Goal: Task Accomplishment & Management: Manage account settings

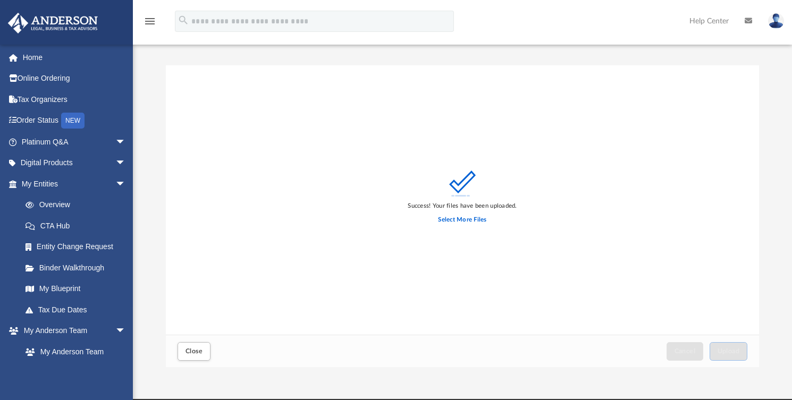
scroll to position [261, 585]
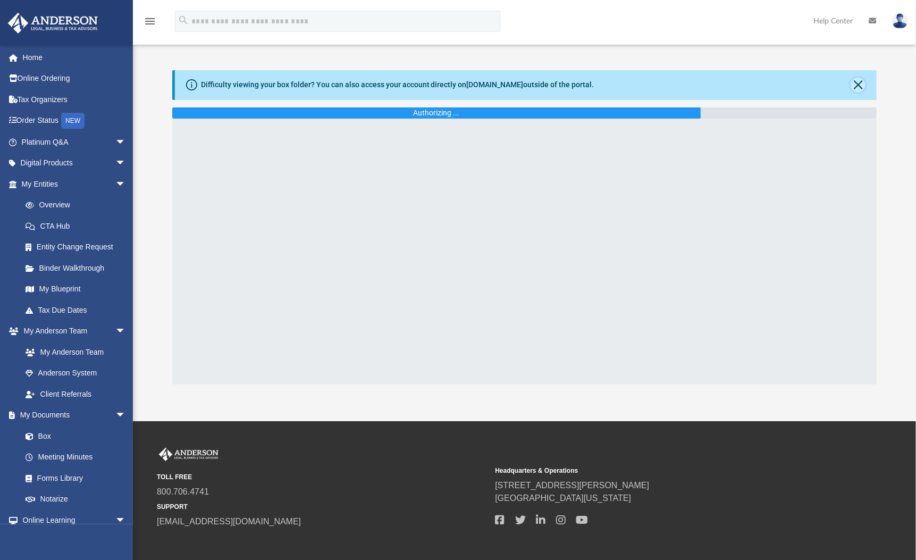
click at [852, 84] on button "Close" at bounding box center [858, 85] width 15 height 15
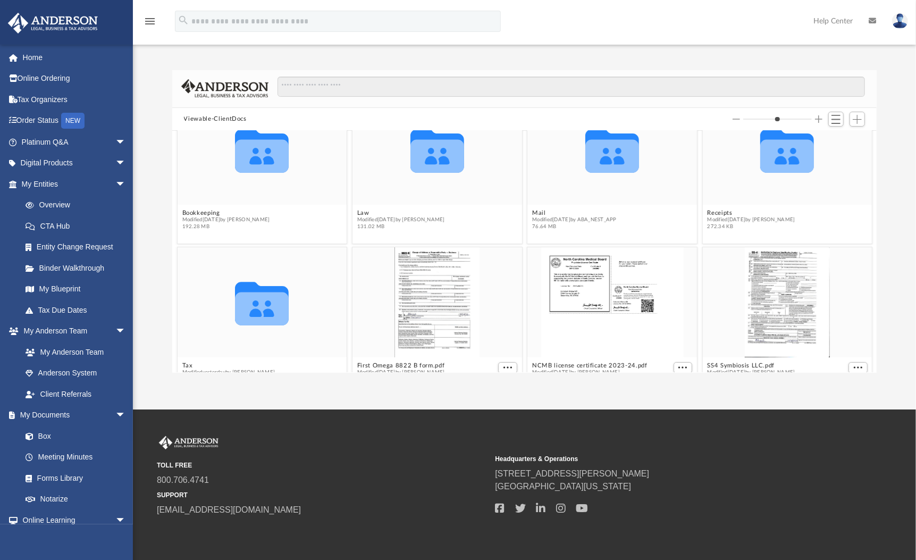
scroll to position [177, 0]
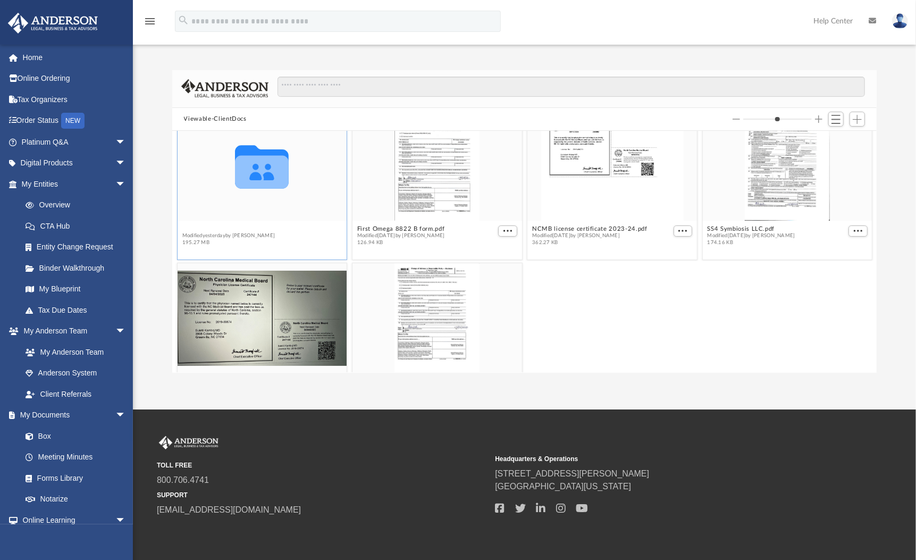
click at [183, 229] on div "Collaborated Folder Bookkeeping Modified [DATE] by [PERSON_NAME] 192.28 MB Coll…" at bounding box center [524, 251] width 705 height 241
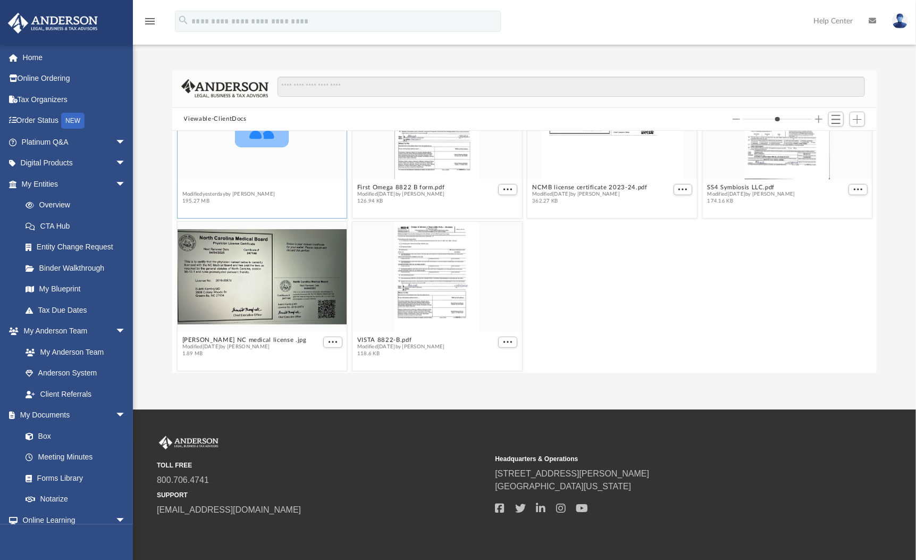
scroll to position [221, 0]
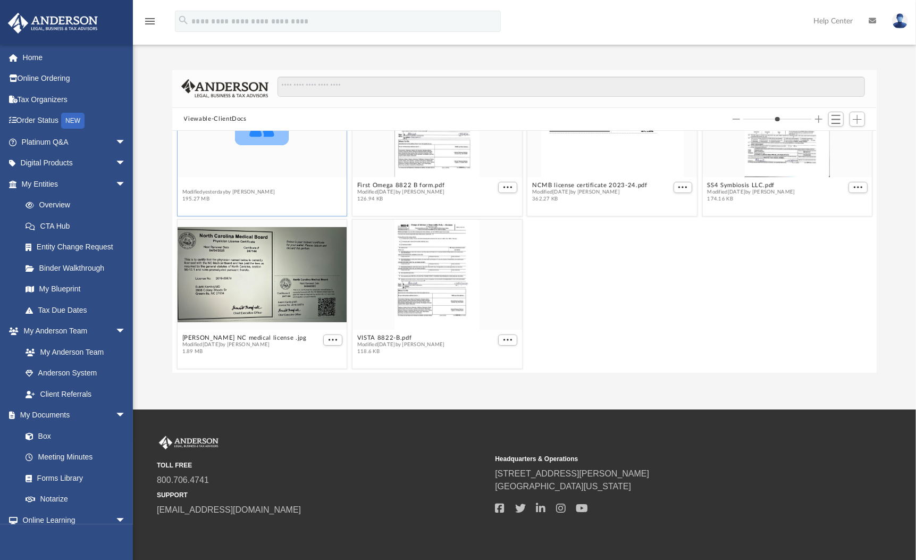
click at [187, 185] on button "Tax" at bounding box center [228, 185] width 93 height 7
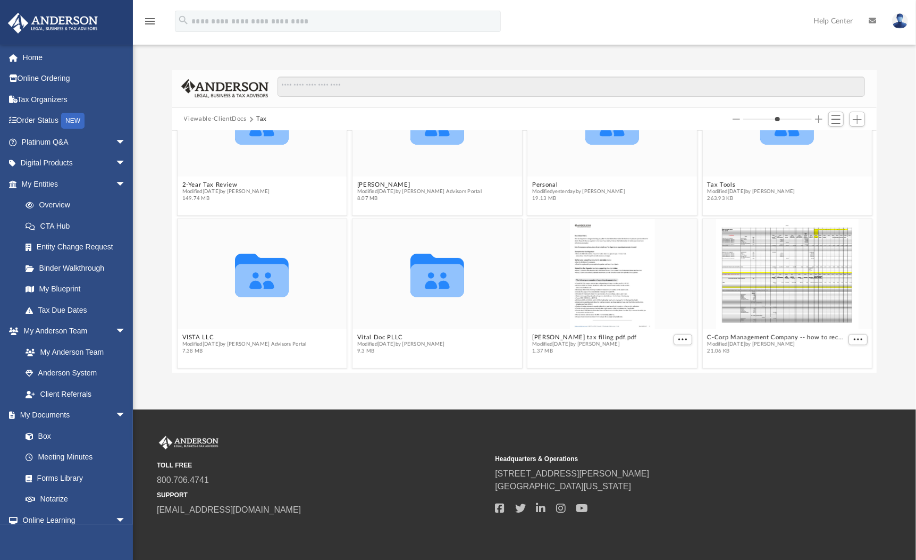
scroll to position [0, 0]
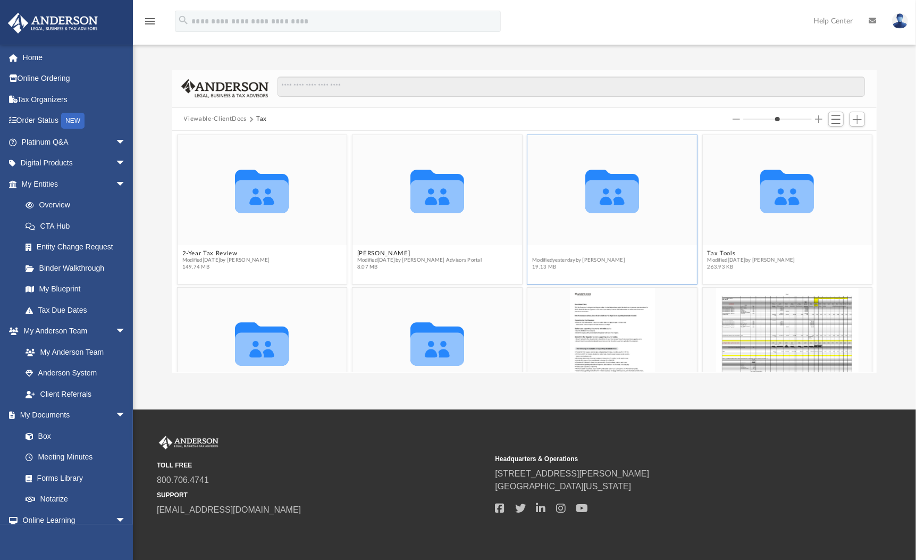
click at [533, 251] on button "Personal" at bounding box center [578, 253] width 93 height 7
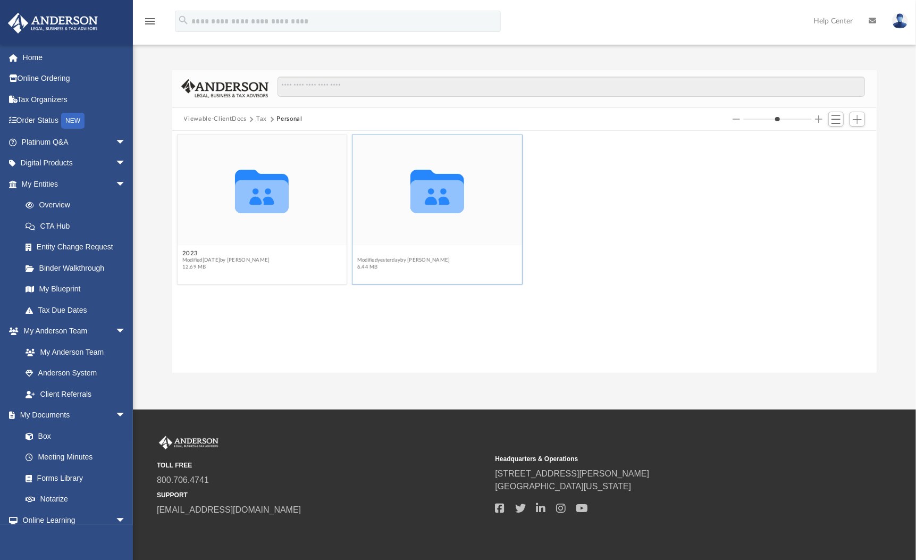
click at [368, 251] on button "2024" at bounding box center [403, 253] width 93 height 7
click at [198, 256] on button "1040 Client upload" at bounding box center [228, 253] width 93 height 7
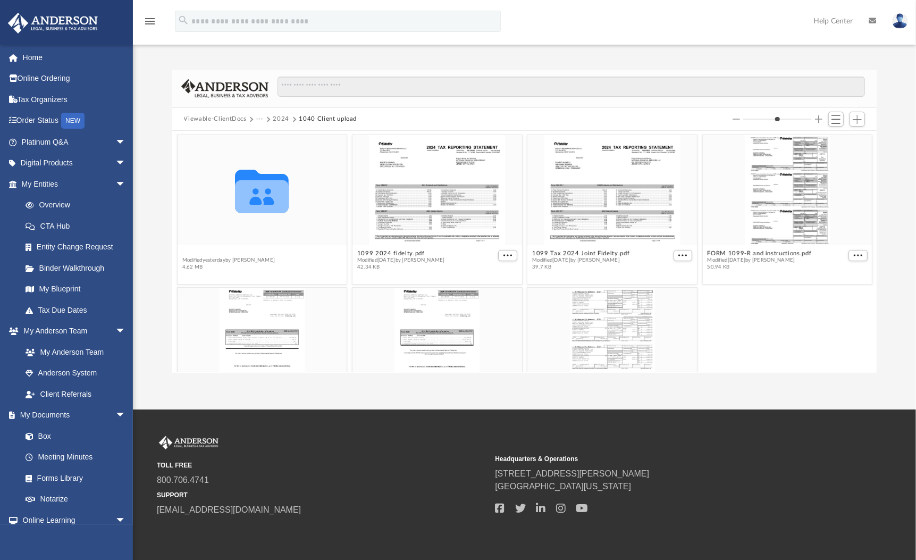
click at [198, 253] on button "Abhishek" at bounding box center [228, 253] width 93 height 7
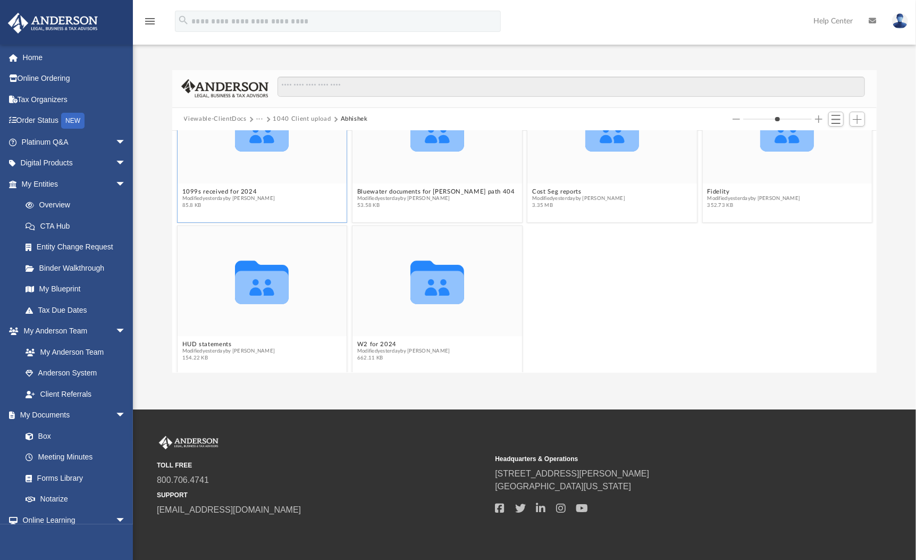
scroll to position [68, 0]
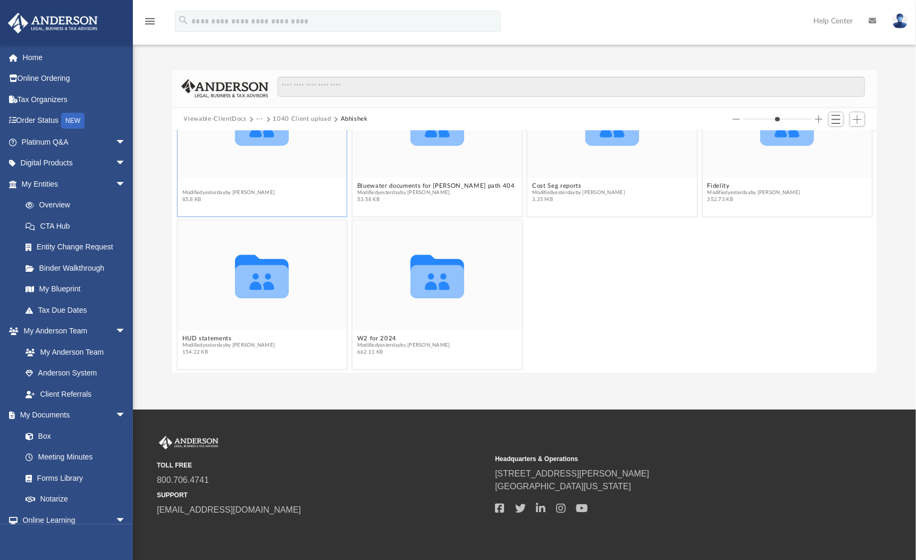
click at [242, 187] on button "1099s received for 2024" at bounding box center [228, 185] width 93 height 7
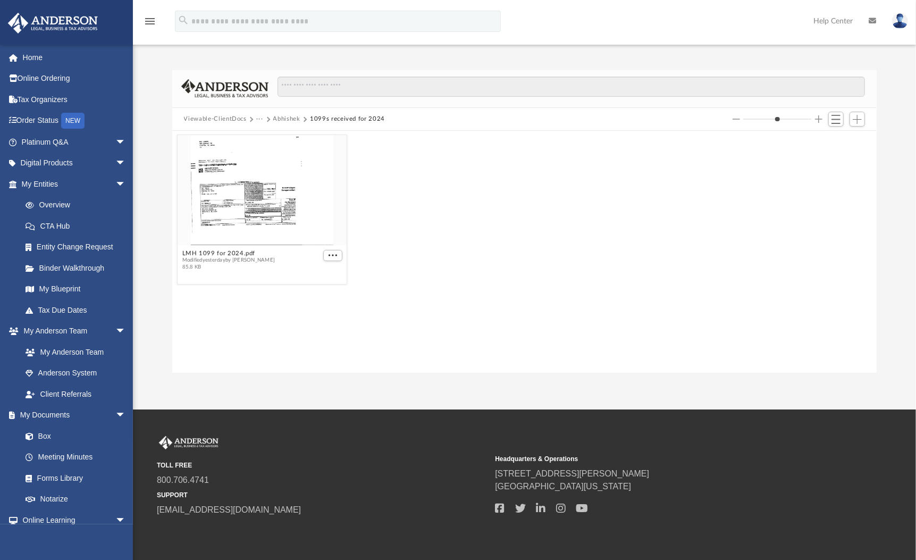
click at [284, 114] on button "Abhishek" at bounding box center [286, 119] width 27 height 10
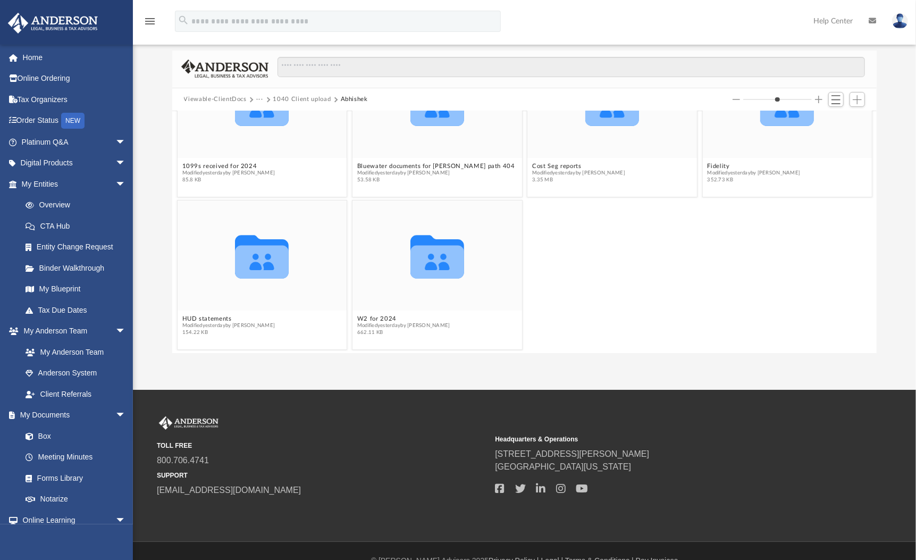
scroll to position [39, 0]
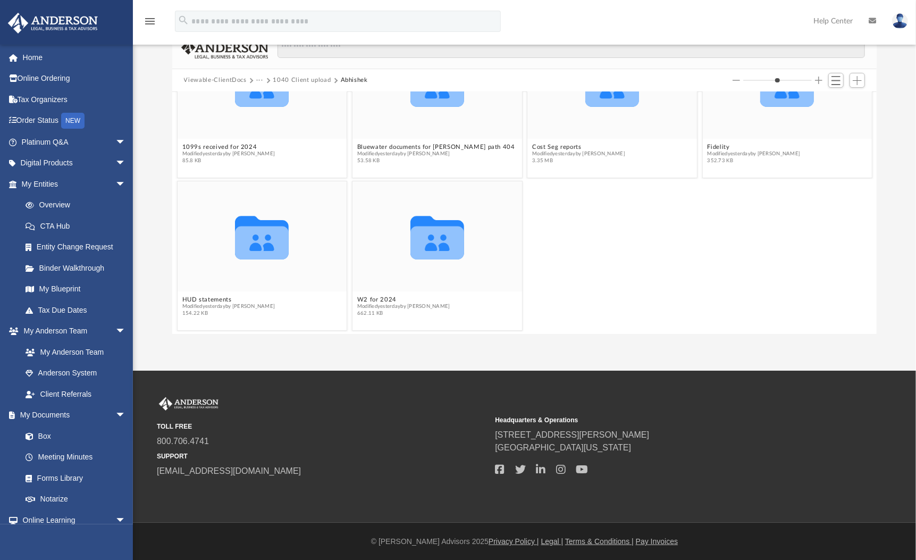
click at [602, 208] on div "Collaborated Folder HUD statements Modified yesterday by Abhishek Mishra 154.22…" at bounding box center [524, 256] width 700 height 154
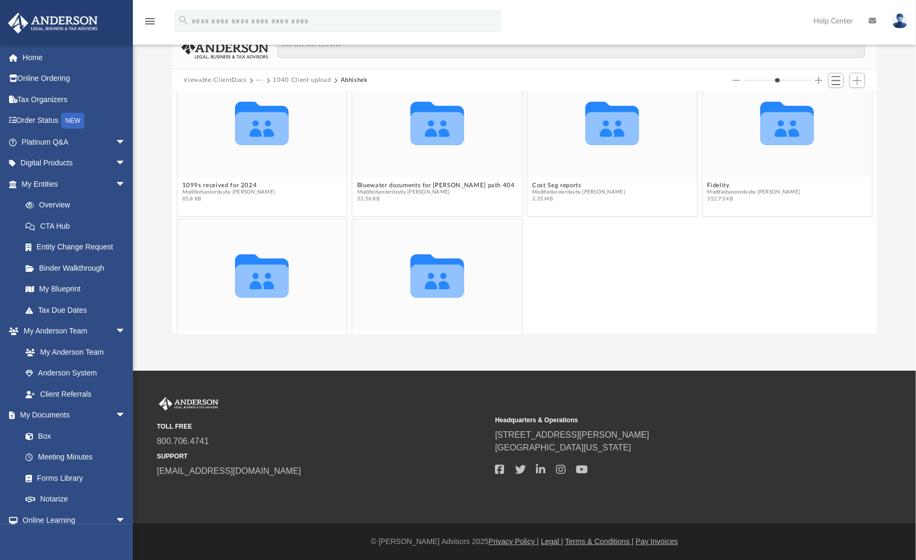
scroll to position [9, 0]
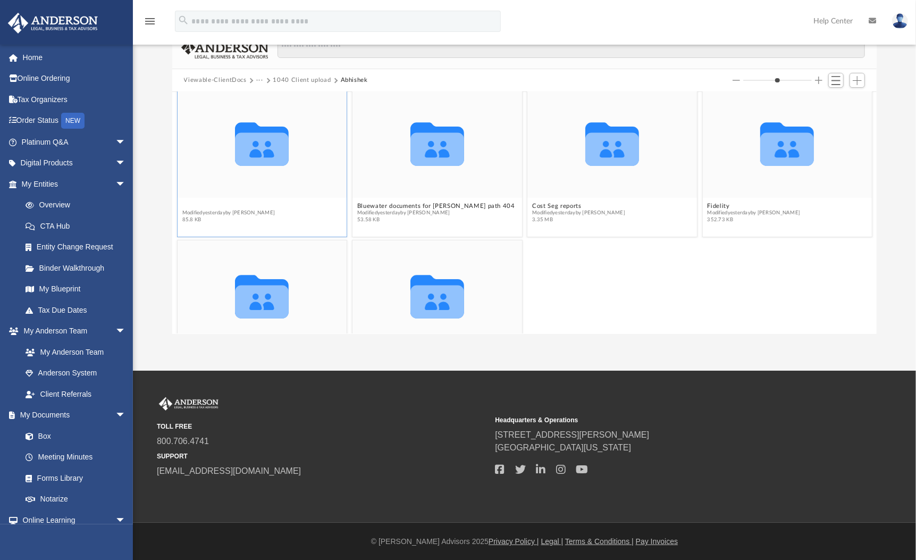
click at [200, 203] on button "1099s received for 2024" at bounding box center [228, 206] width 93 height 7
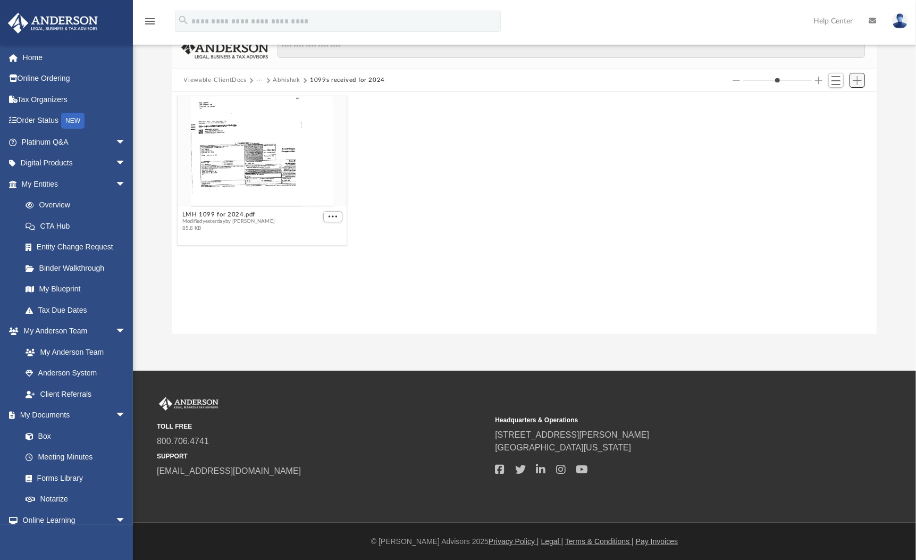
click at [854, 82] on span "Add" at bounding box center [857, 80] width 9 height 9
click at [832, 102] on li "Upload" at bounding box center [843, 101] width 34 height 11
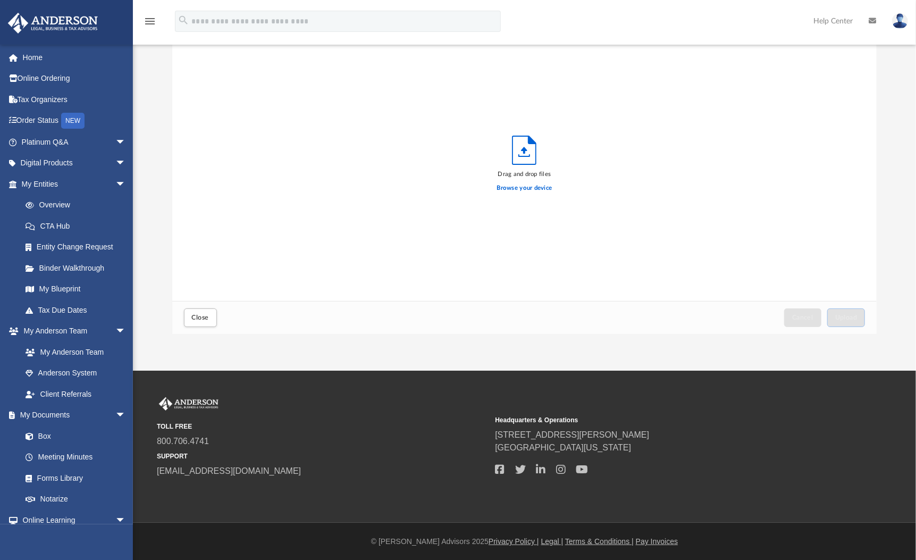
scroll to position [261, 696]
click at [541, 187] on label "Browse your device" at bounding box center [524, 188] width 55 height 10
click at [0, 0] on input "Browse your device" at bounding box center [0, 0] width 0 height 0
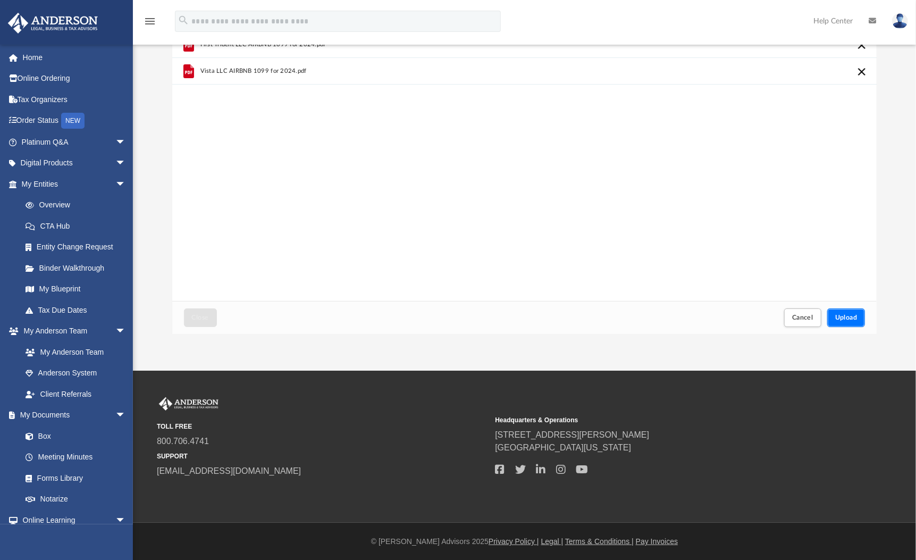
click at [846, 317] on span "Upload" at bounding box center [846, 317] width 22 height 6
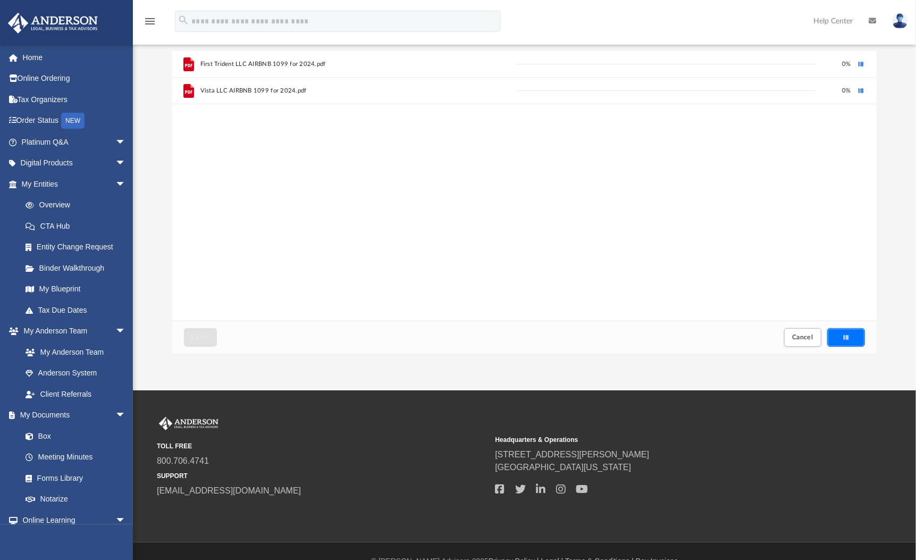
scroll to position [0, 0]
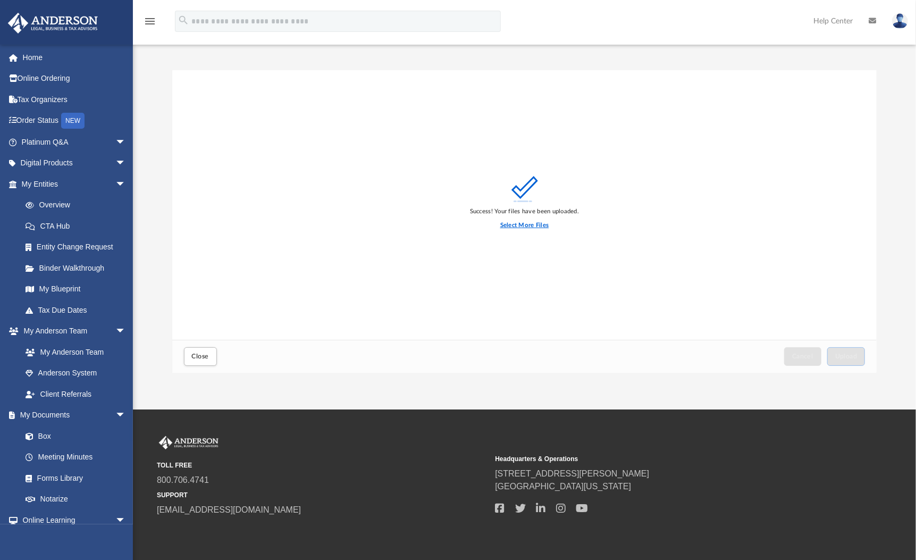
click at [522, 221] on label "Select More Files" at bounding box center [524, 226] width 48 height 10
click at [0, 0] on input "Select More Files" at bounding box center [0, 0] width 0 height 0
click at [842, 351] on button "Upload" at bounding box center [846, 356] width 38 height 19
click at [513, 220] on div "Select More Files" at bounding box center [524, 225] width 109 height 19
click at [508, 229] on label "Select More Files" at bounding box center [524, 226] width 48 height 10
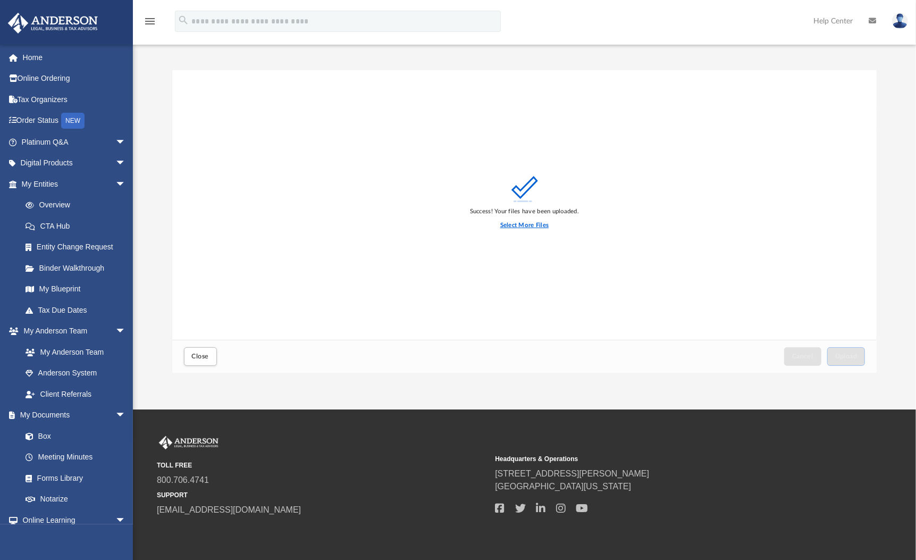
click at [0, 0] on input "Select More Files" at bounding box center [0, 0] width 0 height 0
click at [852, 359] on button "Upload" at bounding box center [846, 356] width 38 height 19
drag, startPoint x: 200, startPoint y: 352, endPoint x: 276, endPoint y: 309, distance: 87.6
click at [200, 353] on span "Close" at bounding box center [200, 356] width 17 height 6
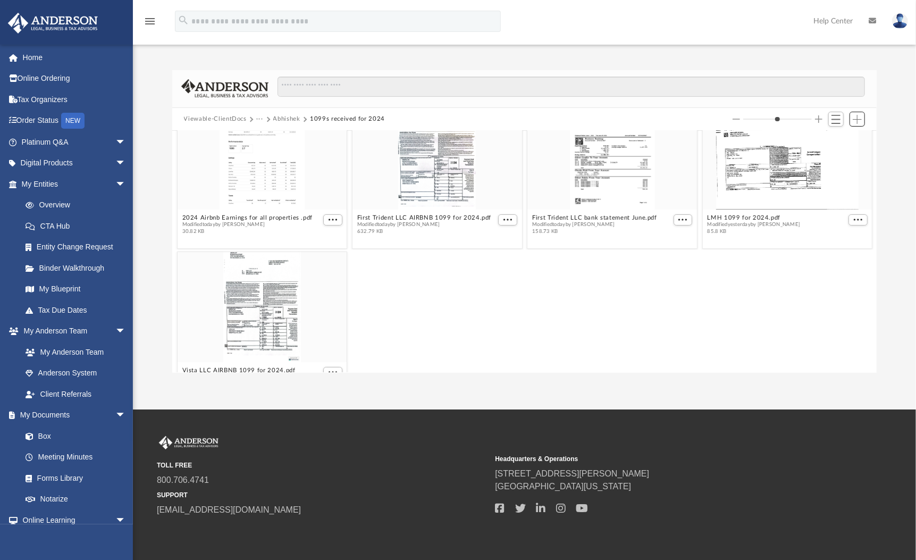
scroll to position [9, 0]
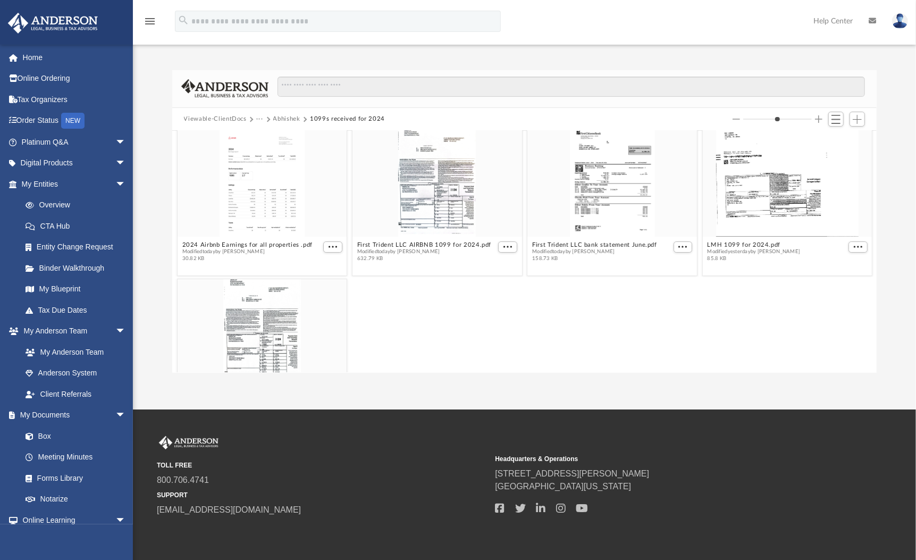
click at [283, 117] on button "Abhishek" at bounding box center [286, 119] width 27 height 10
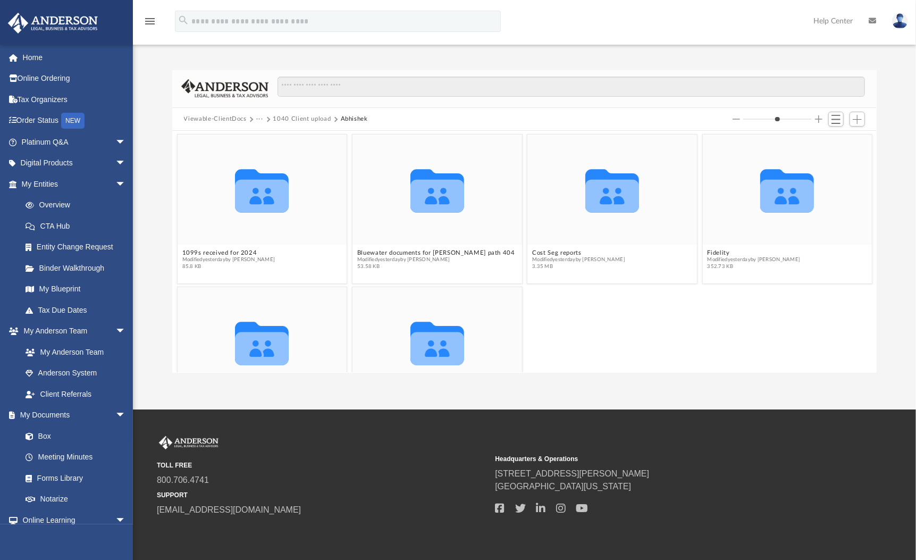
scroll to position [0, 0]
drag, startPoint x: 206, startPoint y: 251, endPoint x: 540, endPoint y: 336, distance: 344.9
click at [540, 336] on div "Collaborated Folder HUD statements Modified yesterday by Abhishek Mishra 154.22…" at bounding box center [524, 362] width 700 height 154
click at [836, 121] on span "Switch to List View" at bounding box center [836, 119] width 9 height 9
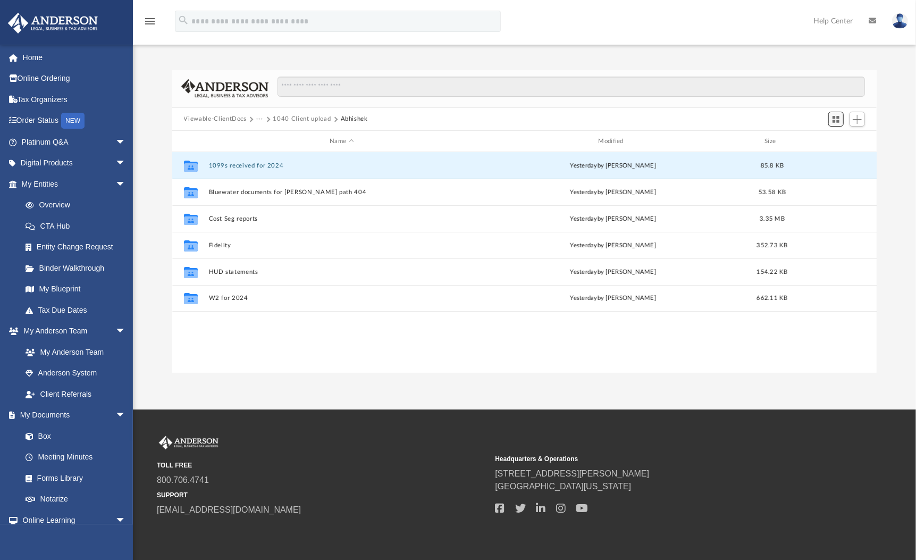
scroll to position [232, 696]
click at [836, 121] on span "Switch to Grid View" at bounding box center [836, 119] width 9 height 9
